Goal: Transaction & Acquisition: Purchase product/service

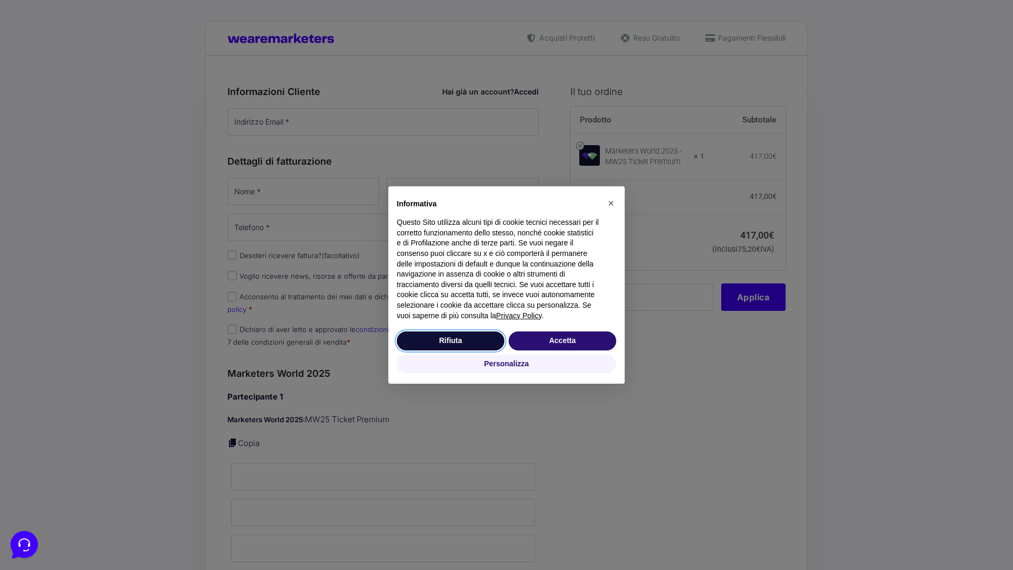
click at [450, 340] on button "Rifiuta" at bounding box center [451, 340] width 108 height 19
